Goal: Transaction & Acquisition: Download file/media

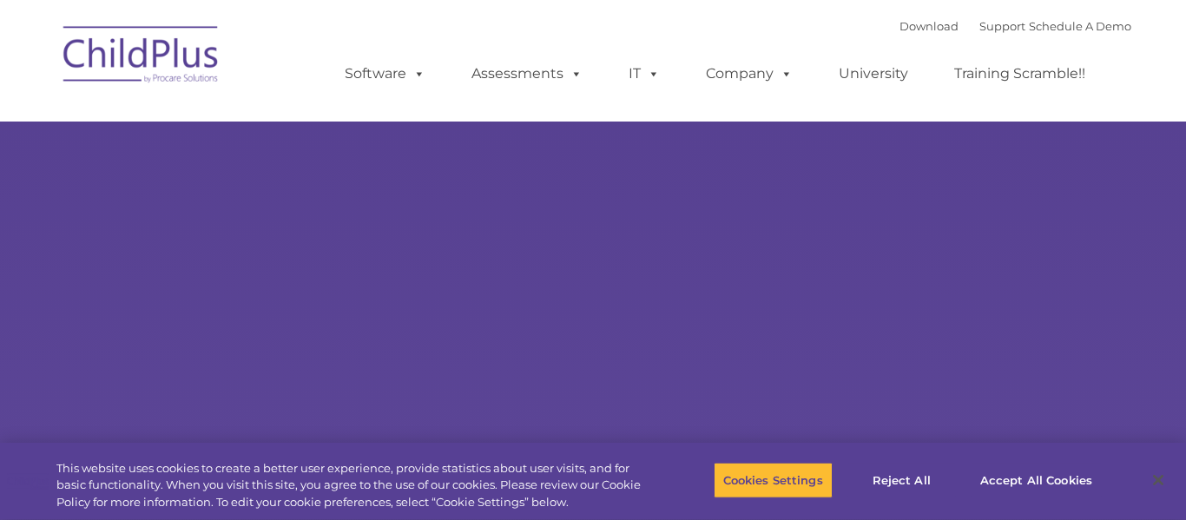
select select "MEDIUM"
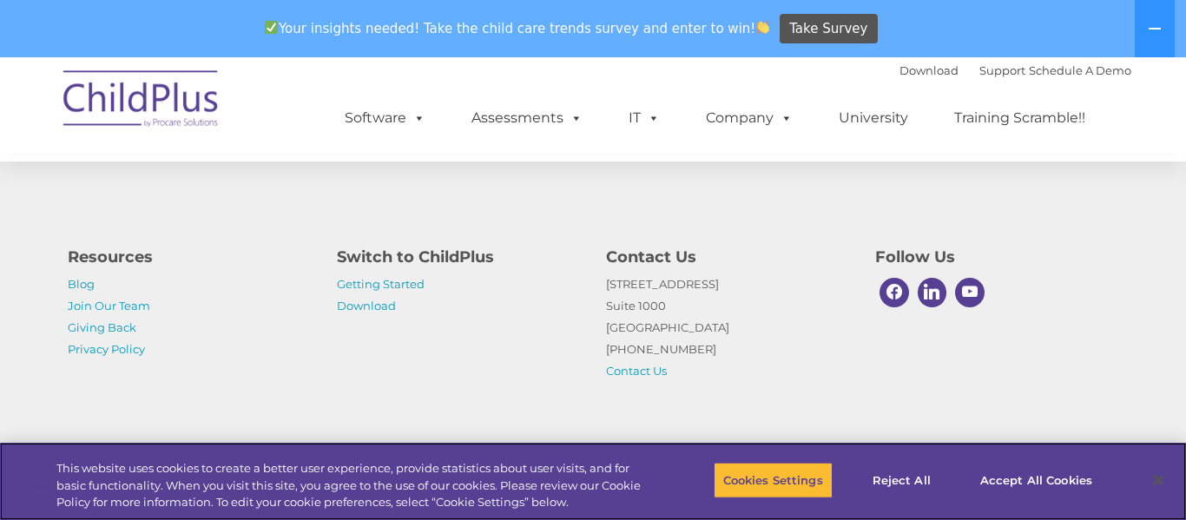
scroll to position [2108, 0]
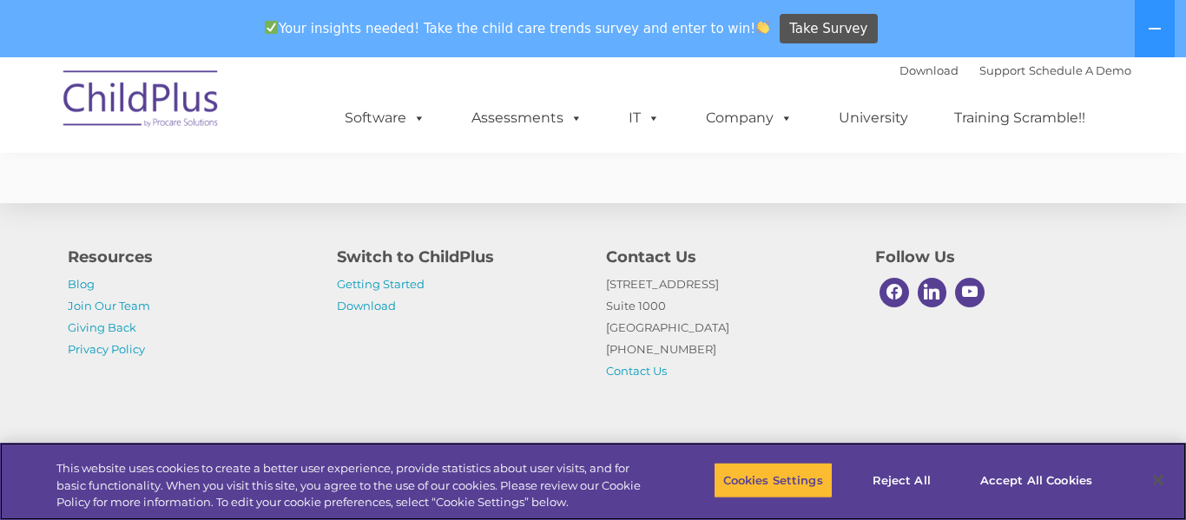
scroll to position [4423, 0]
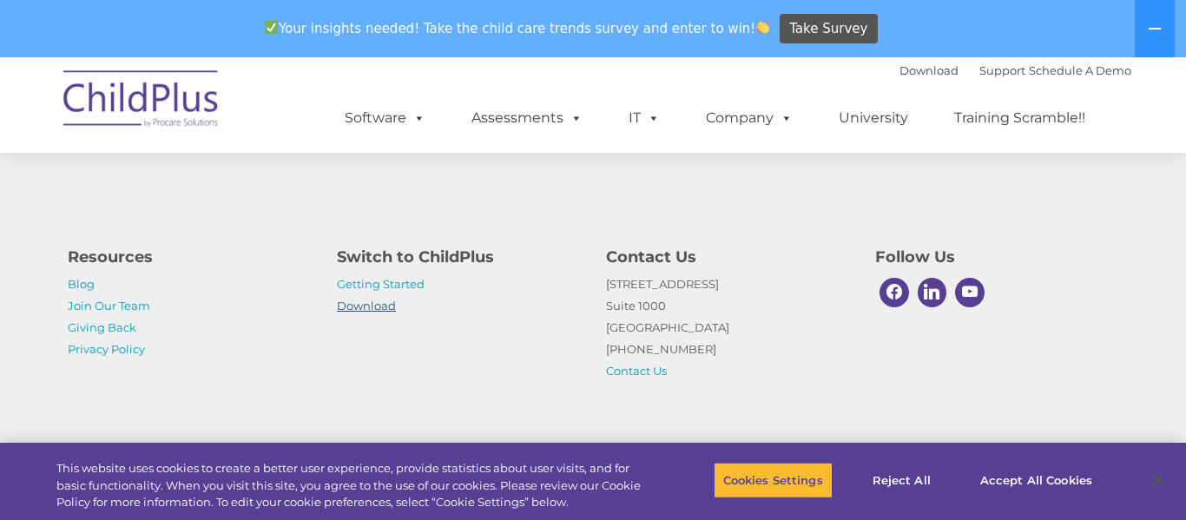
click at [384, 307] on link "Download" at bounding box center [366, 306] width 59 height 14
